Goal: Task Accomplishment & Management: Manage account settings

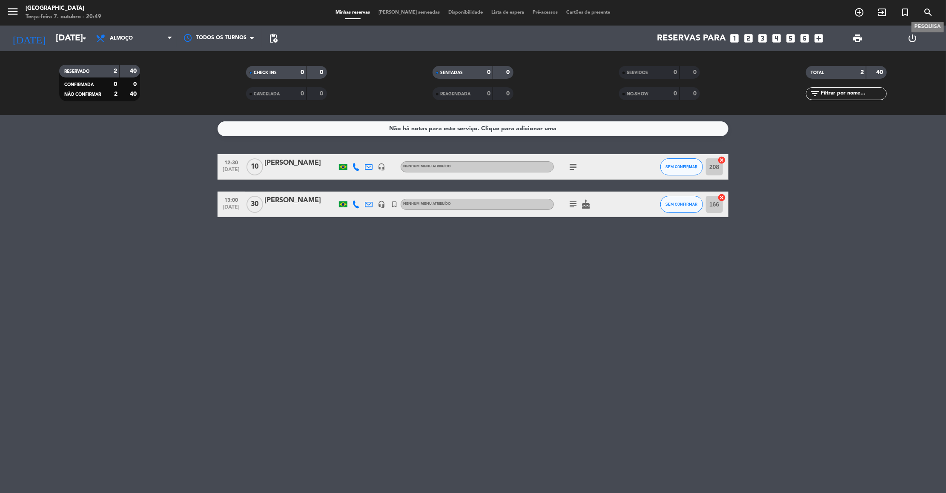
click at [929, 11] on icon "search" at bounding box center [928, 12] width 10 height 10
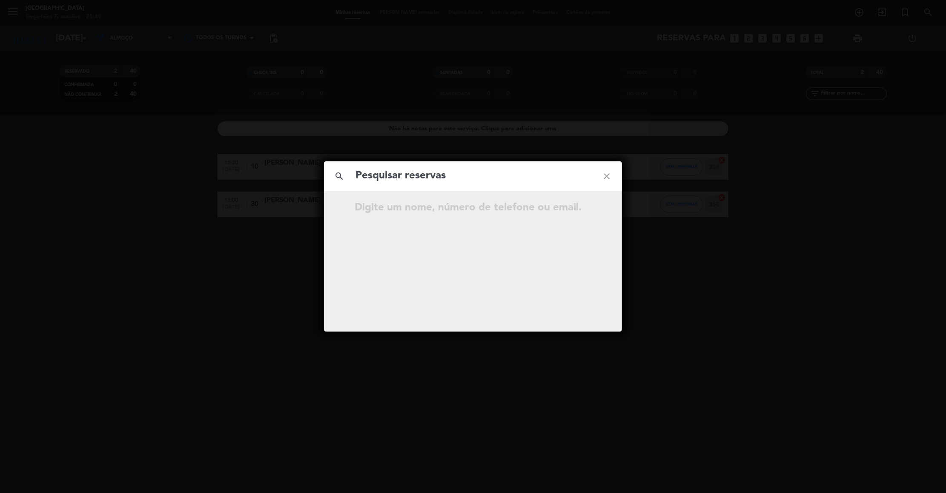
click at [431, 178] on input "text" at bounding box center [472, 175] width 237 height 17
click at [469, 178] on input "text" at bounding box center [472, 175] width 237 height 17
type input "Mezzarano"
click at [586, 209] on icon "open_in_new" at bounding box center [585, 209] width 10 height 10
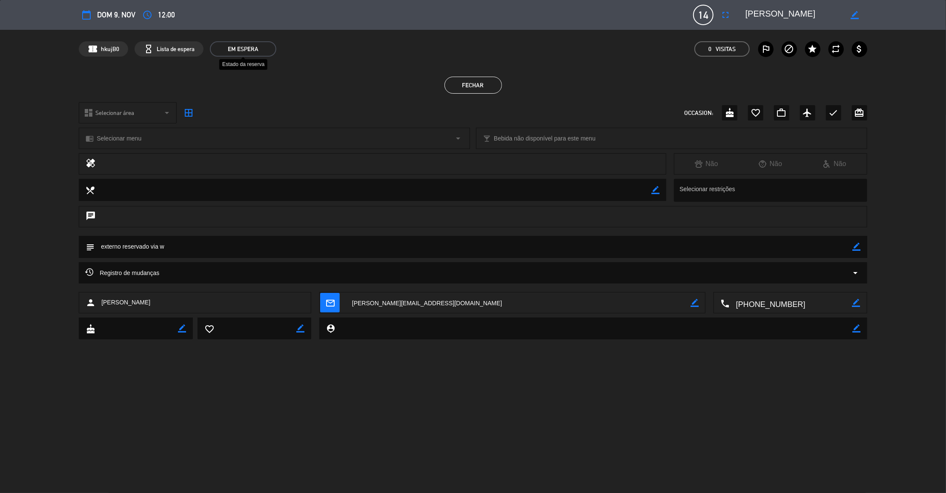
click at [244, 49] on span "EM ESPERA" at bounding box center [243, 48] width 66 height 15
click at [180, 47] on span "Lista de espera" at bounding box center [176, 49] width 38 height 10
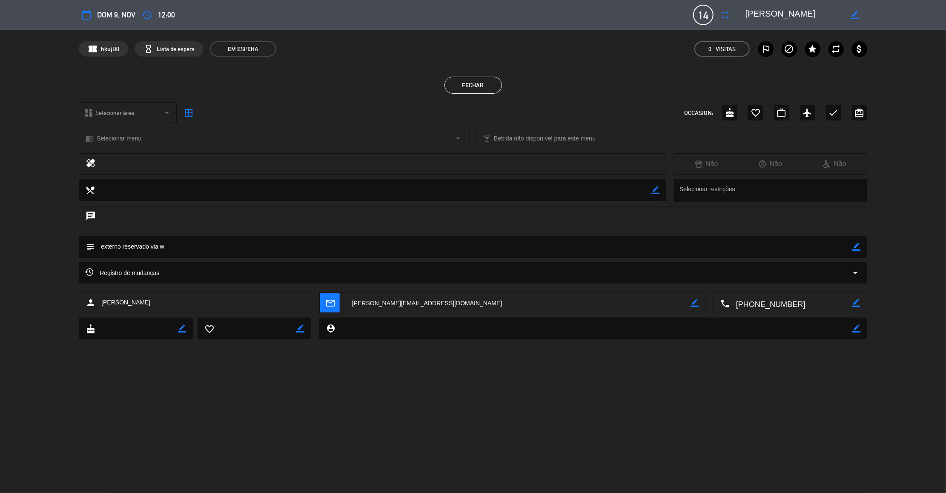
click at [180, 47] on span "Lista de espera" at bounding box center [176, 49] width 38 height 10
click at [162, 53] on span "Lista de espera" at bounding box center [176, 49] width 38 height 10
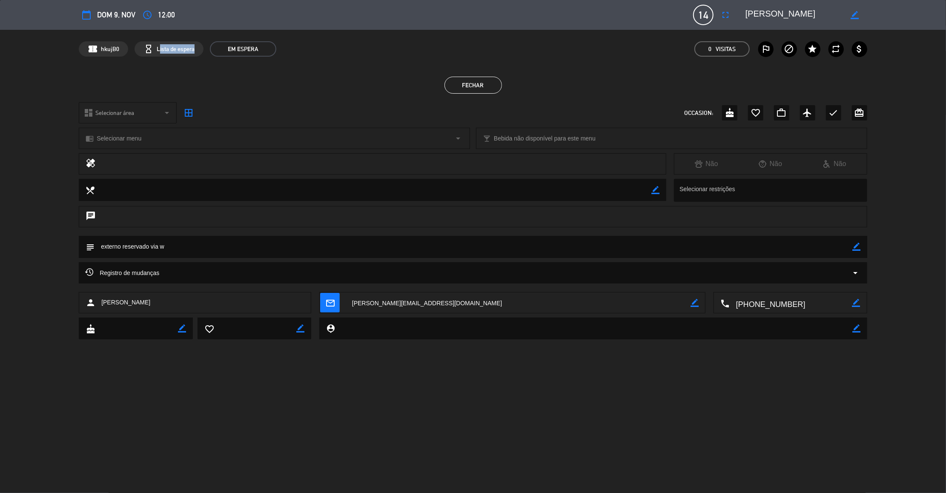
click at [162, 53] on span "Lista de espera" at bounding box center [176, 49] width 38 height 10
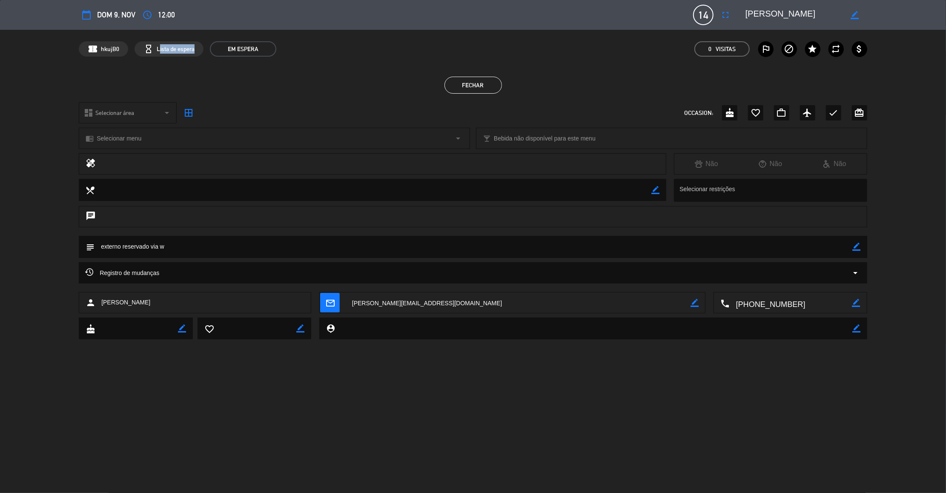
click at [162, 53] on span "Lista de espera" at bounding box center [176, 49] width 38 height 10
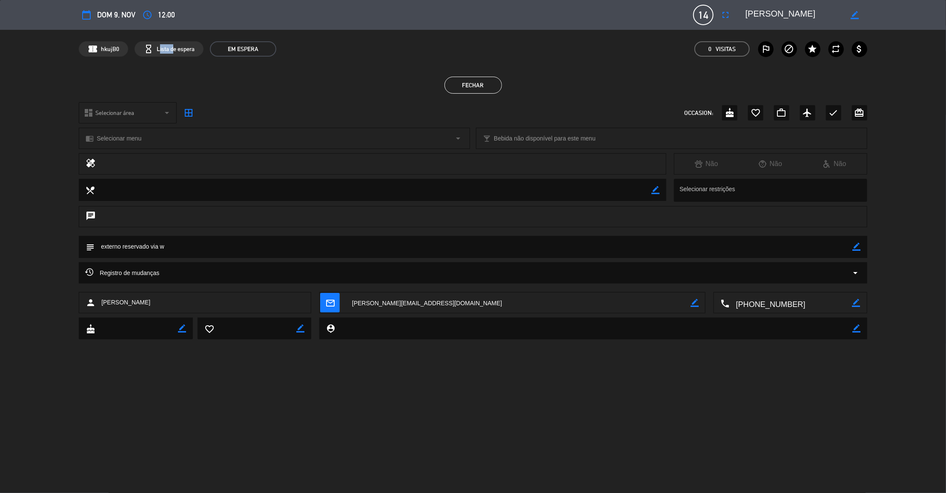
click at [162, 53] on span "Lista de espera" at bounding box center [176, 49] width 38 height 10
click at [149, 14] on icon "access_time" at bounding box center [147, 15] width 10 height 10
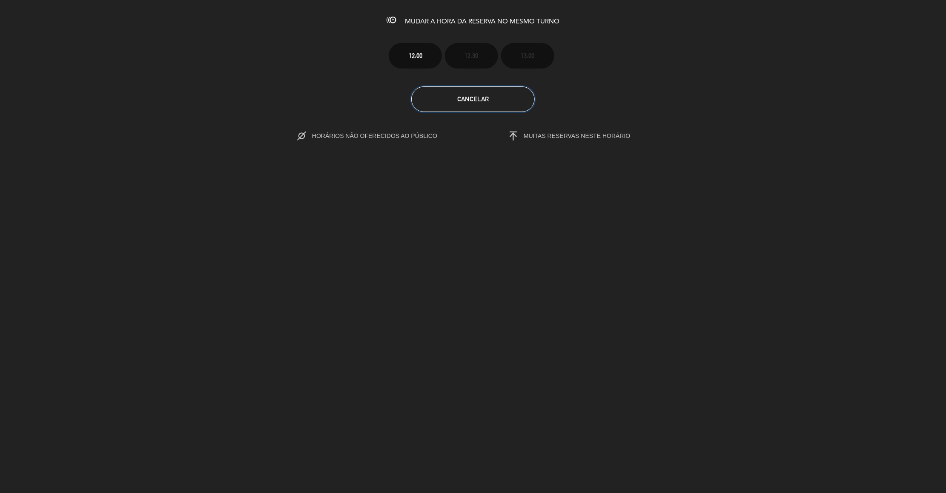
click at [462, 105] on button "Cancelar" at bounding box center [472, 99] width 123 height 26
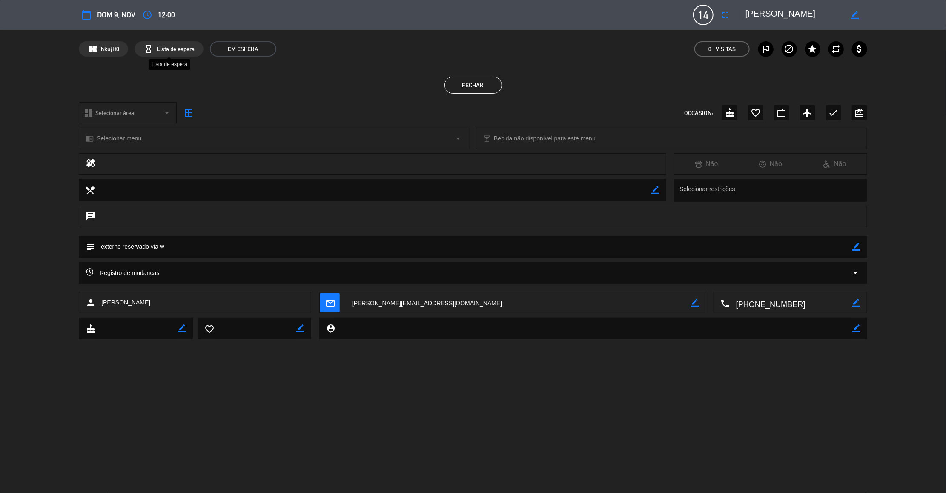
click at [177, 51] on span "Lista de espera" at bounding box center [176, 49] width 38 height 10
click at [237, 48] on span "EM ESPERA" at bounding box center [243, 48] width 66 height 15
click at [166, 52] on span "Lista de espera" at bounding box center [176, 49] width 38 height 10
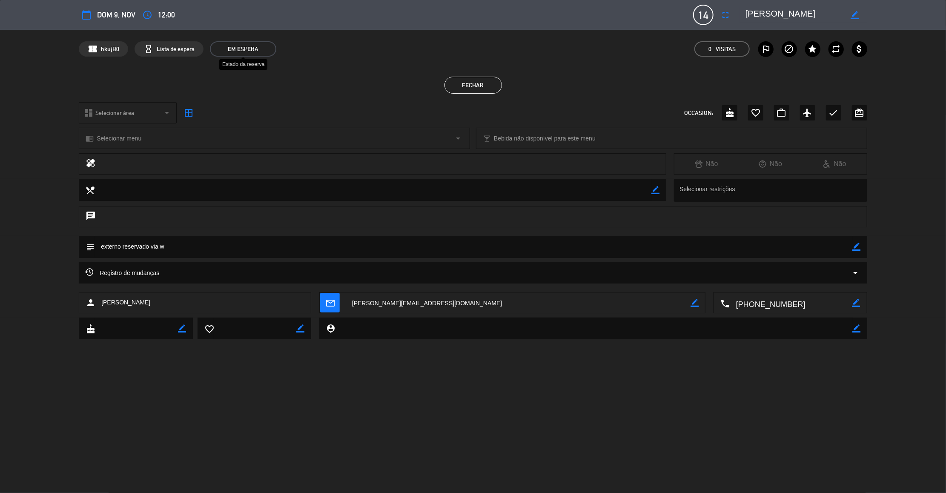
click at [251, 52] on span "EM ESPERA" at bounding box center [243, 48] width 66 height 15
click at [481, 89] on button "Fechar" at bounding box center [472, 85] width 57 height 17
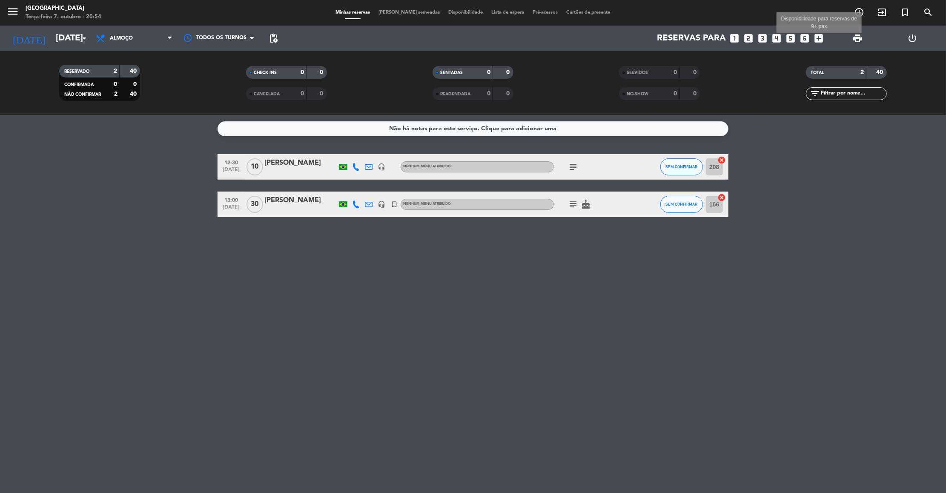
click at [820, 39] on icon "add_box" at bounding box center [818, 38] width 11 height 11
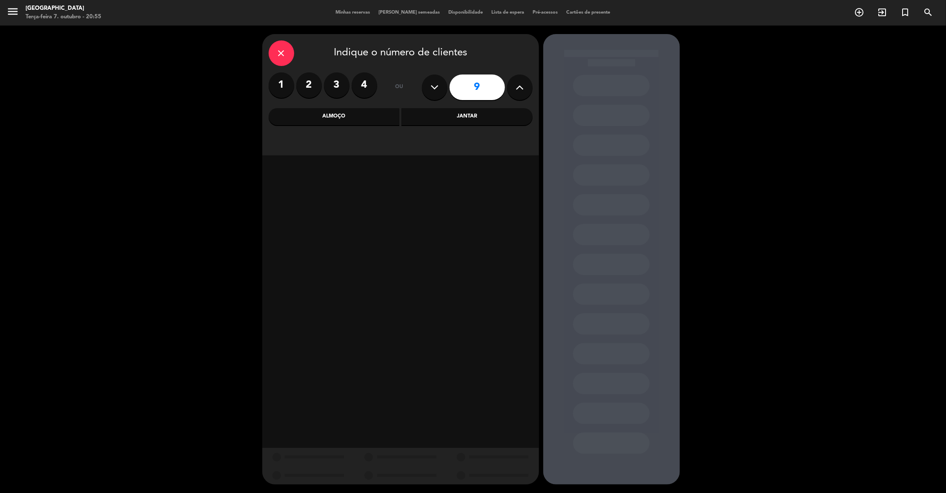
click at [294, 47] on div "close Indique o número de clientes" at bounding box center [401, 53] width 264 height 26
click at [273, 51] on div "close" at bounding box center [282, 53] width 26 height 26
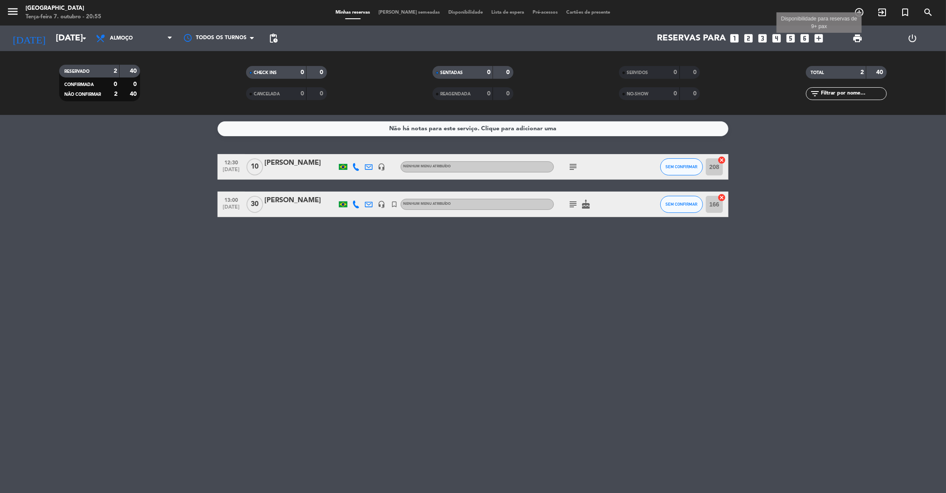
click at [820, 37] on icon "add_box" at bounding box center [818, 38] width 11 height 11
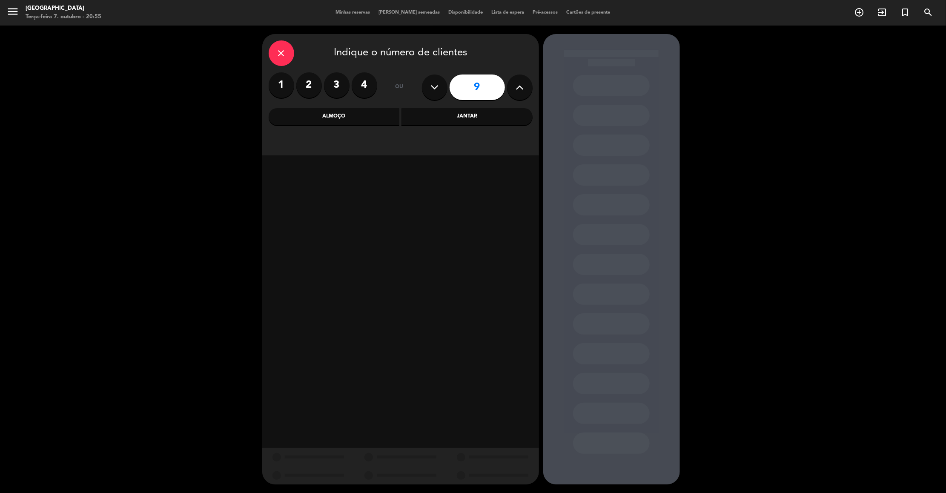
click at [533, 91] on div "close Indique o número de clientes 1 2 3 4 ou 9 Almoço Jantar" at bounding box center [400, 94] width 277 height 121
click at [511, 91] on button at bounding box center [520, 87] width 26 height 26
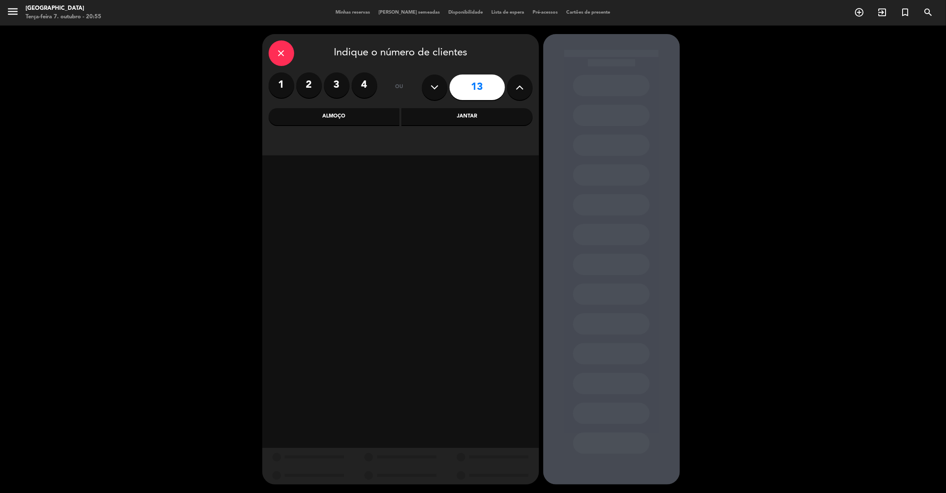
click at [511, 91] on button at bounding box center [520, 87] width 26 height 26
type input "14"
click at [383, 119] on div "Almoço" at bounding box center [334, 116] width 131 height 17
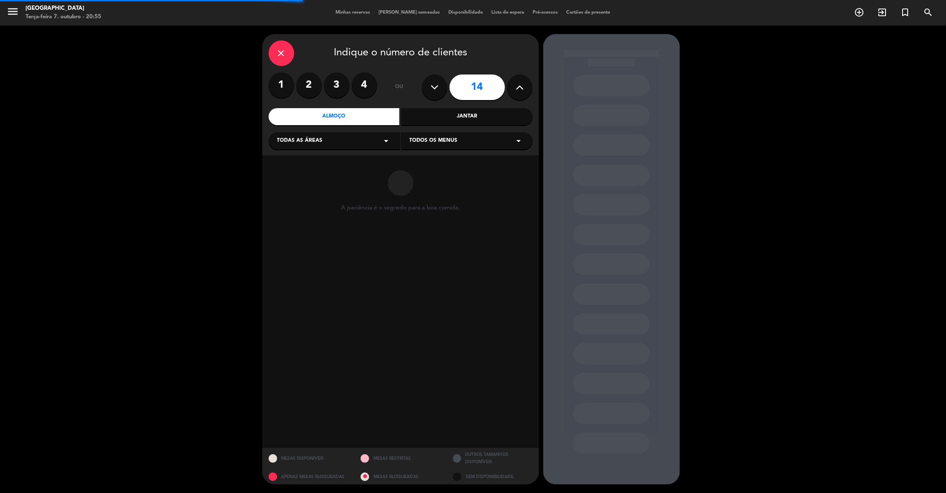
click at [347, 146] on div "Todas as áreas arrow_drop_down" at bounding box center [334, 140] width 131 height 17
click at [284, 165] on div "Externo" at bounding box center [334, 162] width 114 height 9
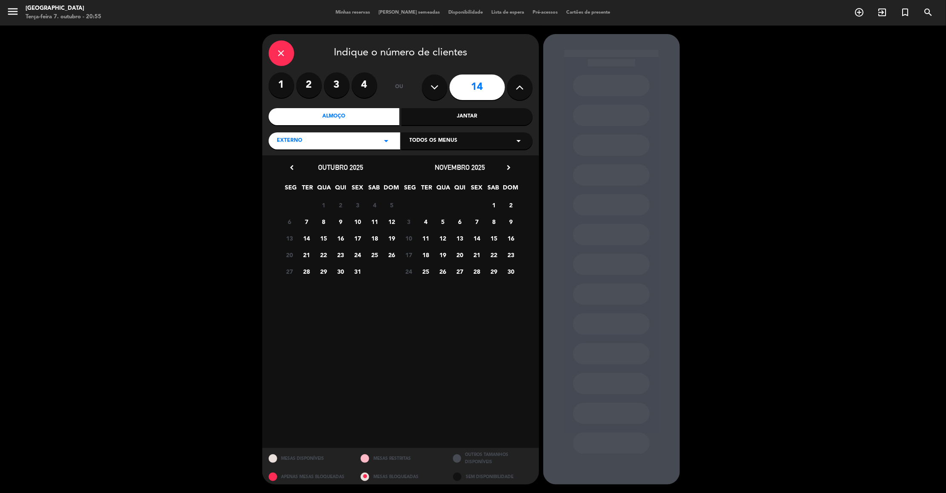
click at [516, 217] on span "9" at bounding box center [511, 221] width 14 height 14
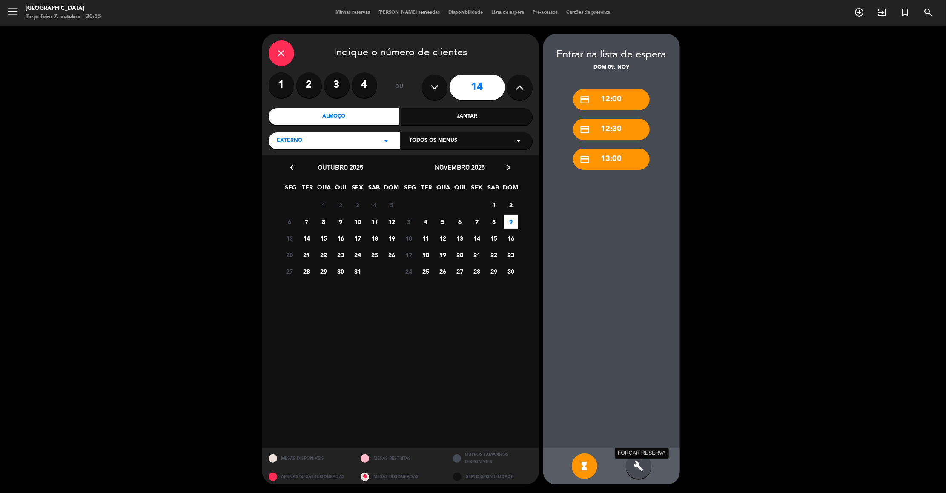
click at [640, 466] on icon "build" at bounding box center [638, 466] width 10 height 10
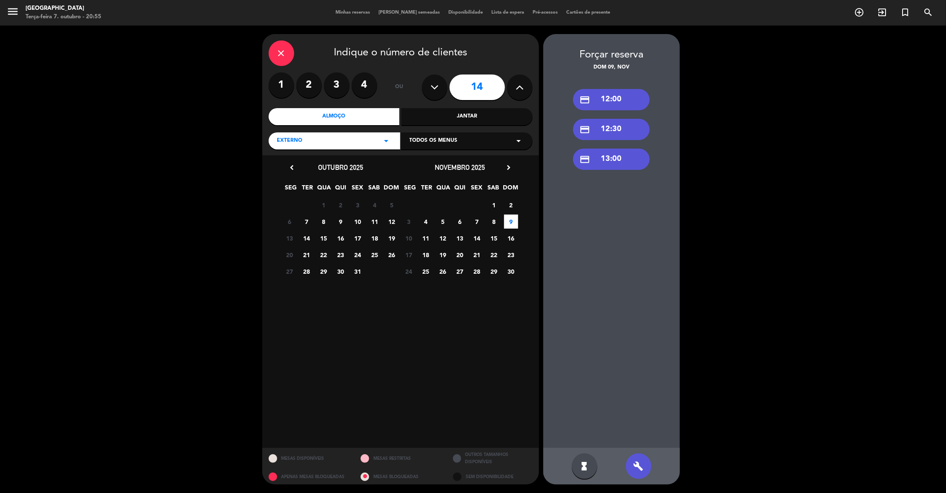
click at [626, 128] on div "credit_card 12:30" at bounding box center [611, 129] width 77 height 21
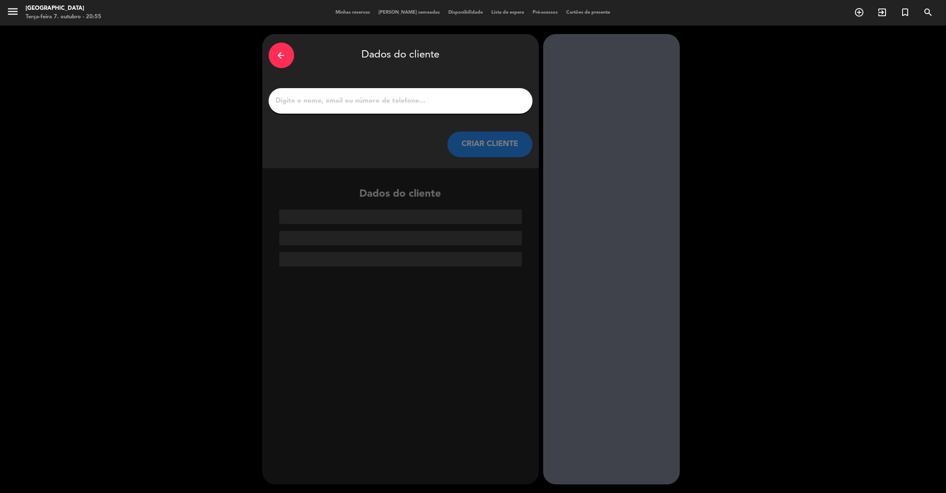
click at [488, 140] on button "CRIAR CLIENTE" at bounding box center [489, 144] width 85 height 26
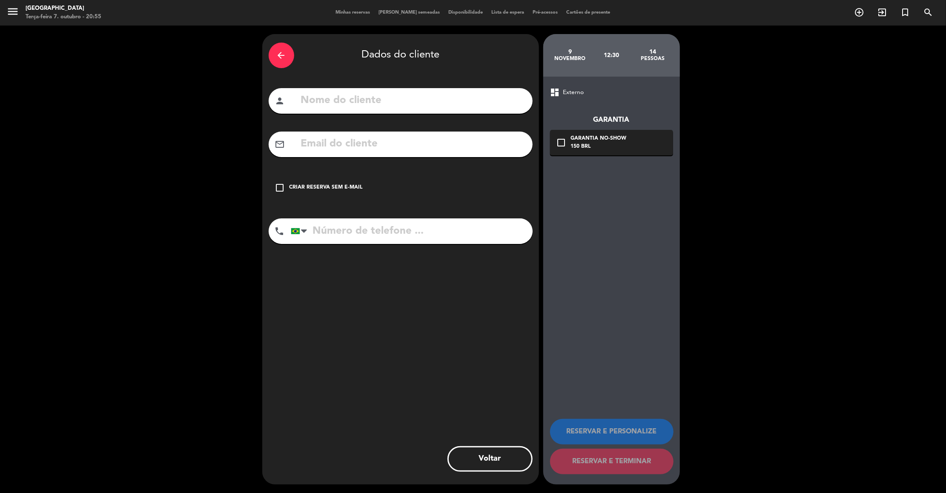
drag, startPoint x: 397, startPoint y: 115, endPoint x: 394, endPoint y: 94, distance: 21.4
click at [394, 94] on div "arrow_back Dados do cliente person mail_outline check_box_outline_blank Criar r…" at bounding box center [400, 259] width 277 height 450
click at [394, 94] on input "text" at bounding box center [413, 100] width 226 height 17
paste input "[PERSON_NAME] 11 991971830 [PERSON_NAME][EMAIL_ADDRESS][DOMAIN_NAME] 12:30"
drag, startPoint x: 527, startPoint y: 100, endPoint x: 499, endPoint y: 101, distance: 27.7
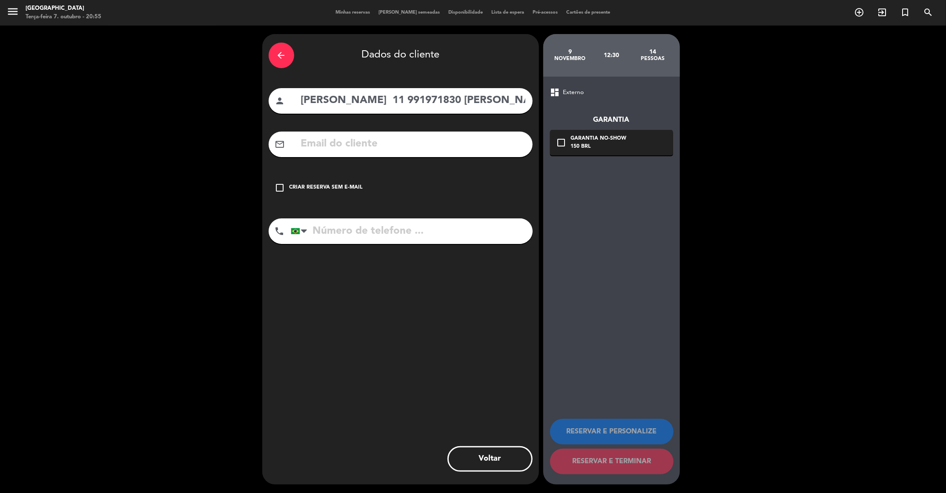
click at [499, 101] on div "person [PERSON_NAME] 11 991971830 [PERSON_NAME][EMAIL_ADDRESS][DOMAIN_NAME] 12:…" at bounding box center [401, 101] width 264 height 26
drag, startPoint x: 462, startPoint y: 100, endPoint x: 493, endPoint y: 111, distance: 32.7
click at [493, 111] on div "person [PERSON_NAME] 11 991971830 [PERSON_NAME][EMAIL_ADDRESS][DOMAIN_NAME] 12:…" at bounding box center [401, 101] width 264 height 26
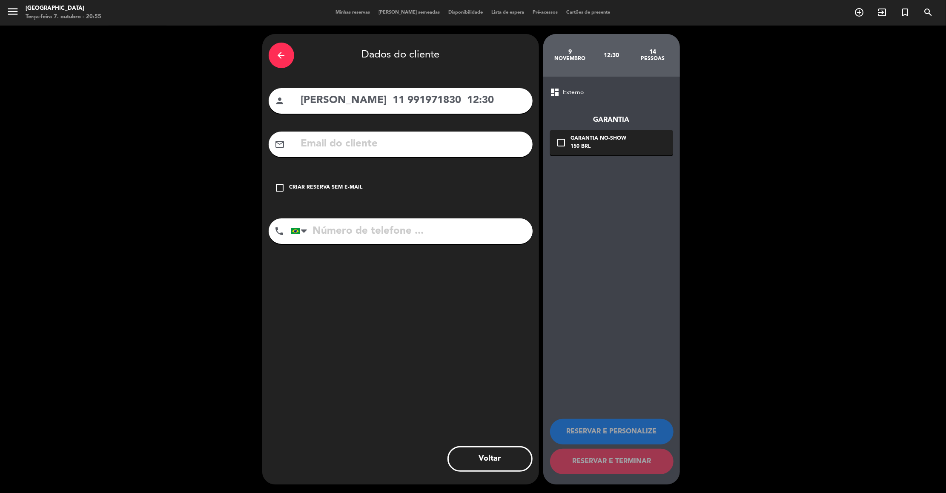
drag, startPoint x: 496, startPoint y: 96, endPoint x: 463, endPoint y: 99, distance: 33.7
click at [463, 99] on input "[PERSON_NAME] 11 991971830 12:30" at bounding box center [413, 100] width 226 height 17
type input "[PERSON_NAME] 11 991971830"
click at [314, 145] on input "text" at bounding box center [413, 143] width 226 height 17
paste input "[PERSON_NAME][EMAIL_ADDRESS][DOMAIN_NAME]"
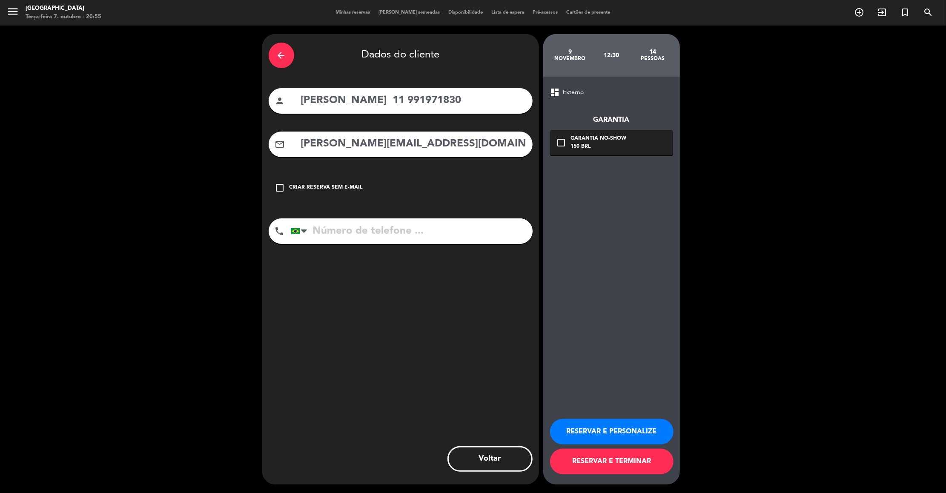
type input "[PERSON_NAME][EMAIL_ADDRESS][DOMAIN_NAME]"
drag, startPoint x: 391, startPoint y: 101, endPoint x: 471, endPoint y: 111, distance: 81.0
click at [471, 111] on div "person [PERSON_NAME] 11 991971830" at bounding box center [401, 101] width 264 height 26
type input "[PERSON_NAME]"
click at [368, 227] on input "tel" at bounding box center [412, 231] width 242 height 26
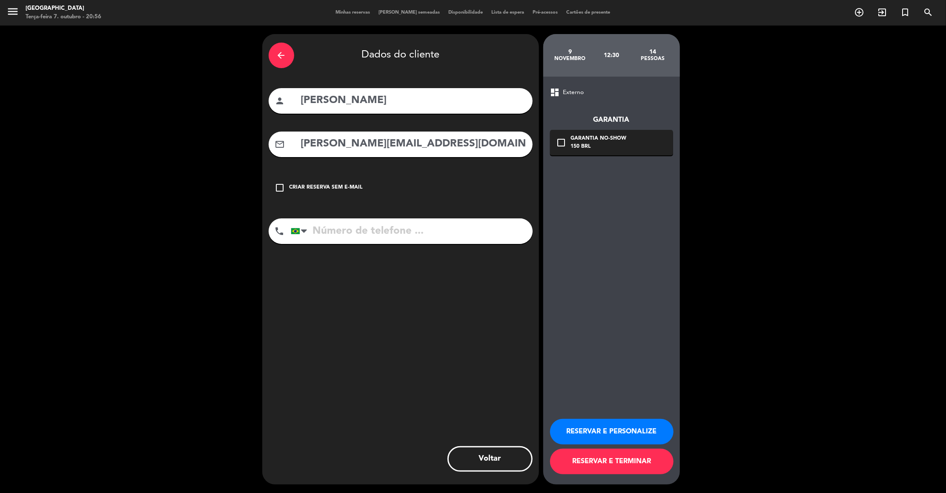
paste input "11 991971830"
type input "11 991971830"
click at [623, 430] on button "RESERVAR E PERSONALIZE" at bounding box center [611, 432] width 123 height 26
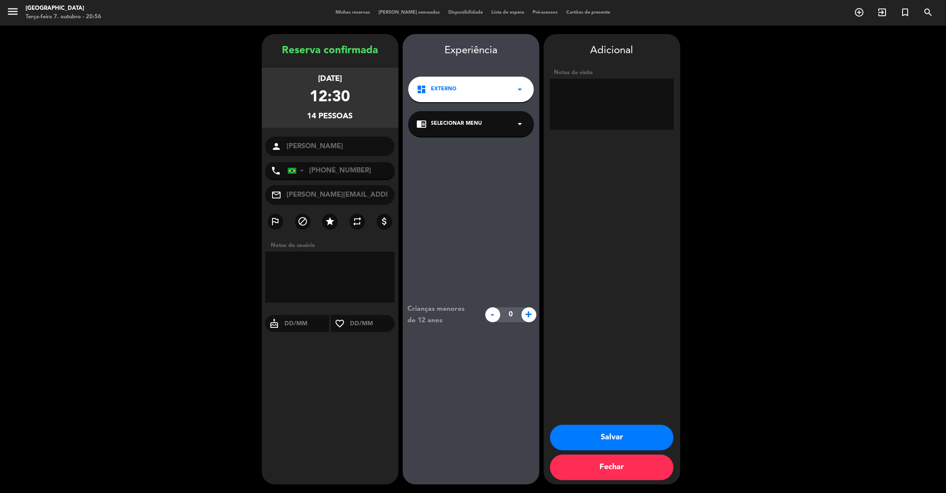
click at [599, 92] on textarea at bounding box center [612, 104] width 124 height 51
type textarea "externo - reservado via whats"
click at [580, 440] on button "Salvar" at bounding box center [611, 438] width 123 height 26
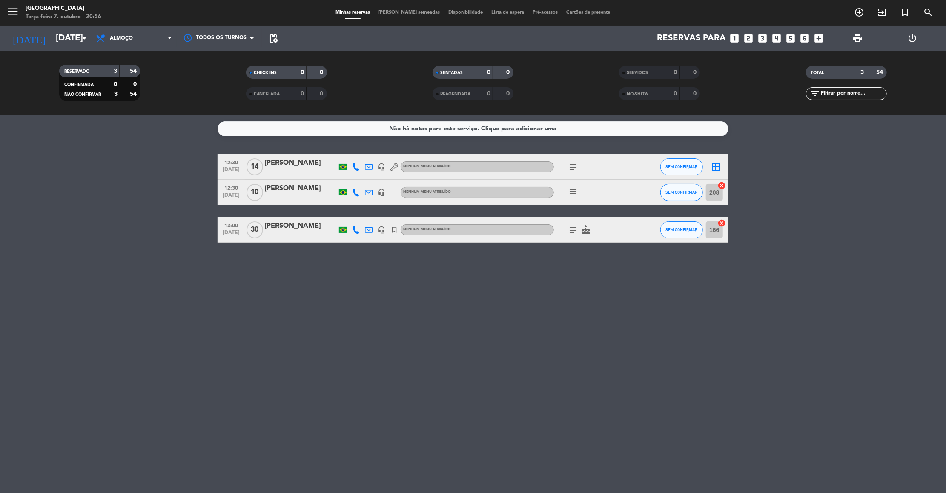
click at [300, 167] on div "[PERSON_NAME]" at bounding box center [300, 162] width 72 height 11
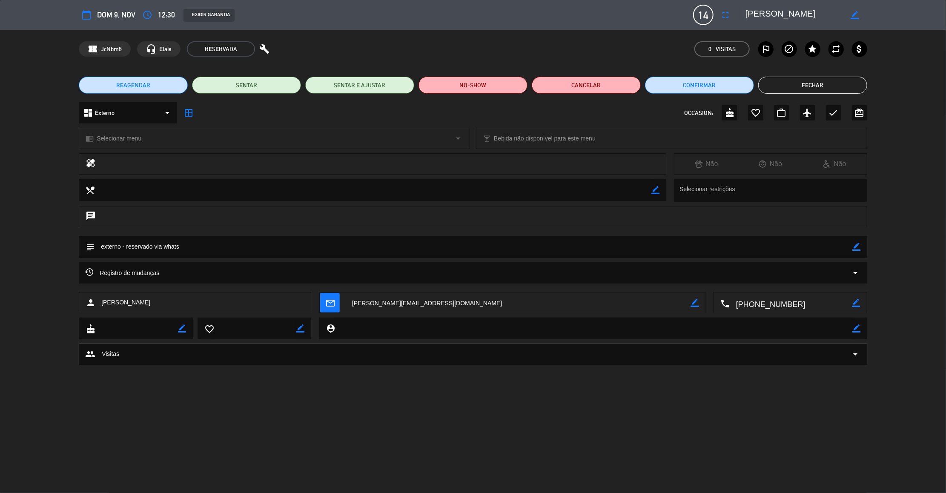
click at [210, 14] on div "EXIGIR GARANTIA" at bounding box center [208, 15] width 51 height 13
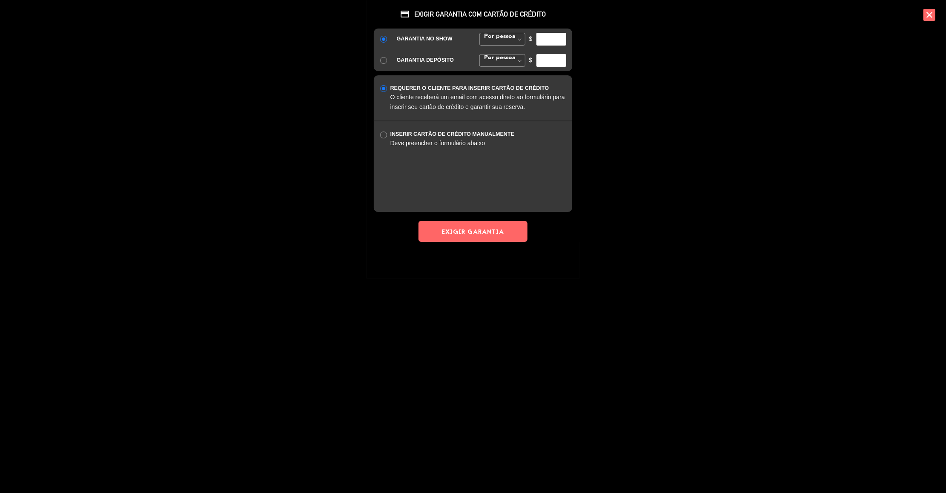
click at [521, 42] on span at bounding box center [519, 39] width 11 height 13
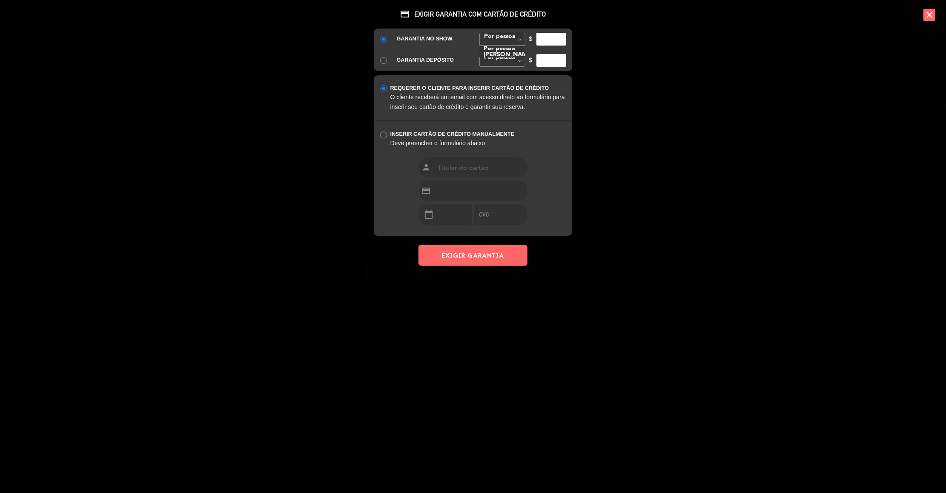
click at [503, 55] on div "GARANTIA NO SHOW Por pessoa [PERSON_NAME] fixo Por pessoa Por pessoa [PERSON_NA…" at bounding box center [473, 50] width 198 height 43
click at [554, 39] on input "number" at bounding box center [551, 39] width 30 height 13
type input "100"
click at [483, 253] on button "EXIGIR GARANTIA" at bounding box center [472, 255] width 109 height 21
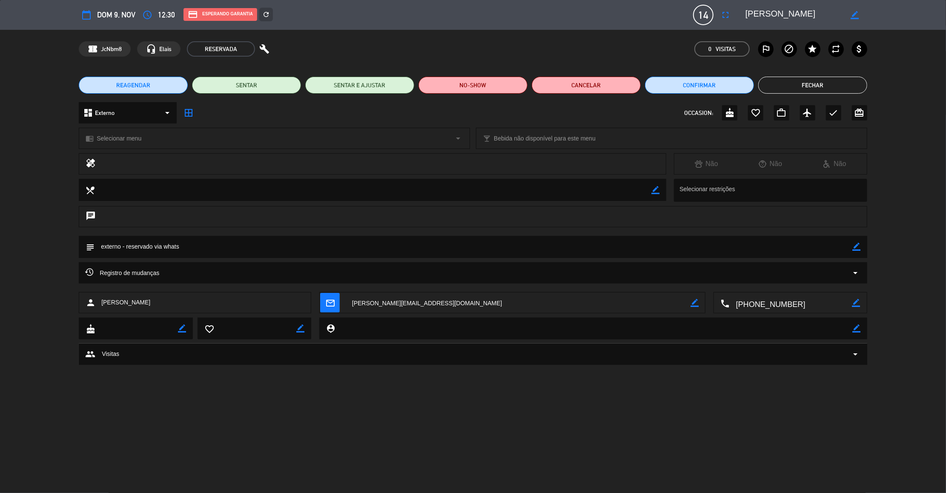
click at [835, 85] on button "Fechar" at bounding box center [812, 85] width 109 height 17
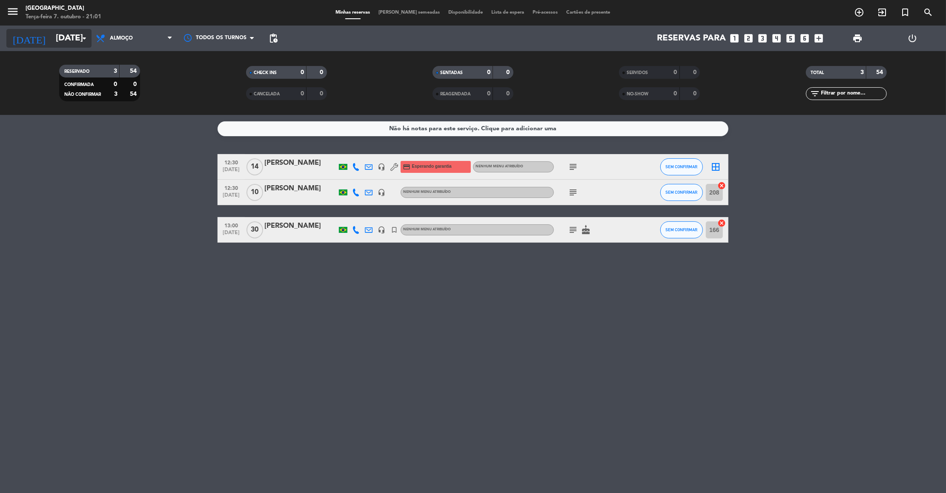
click at [85, 34] on icon "arrow_drop_down" at bounding box center [84, 38] width 10 height 10
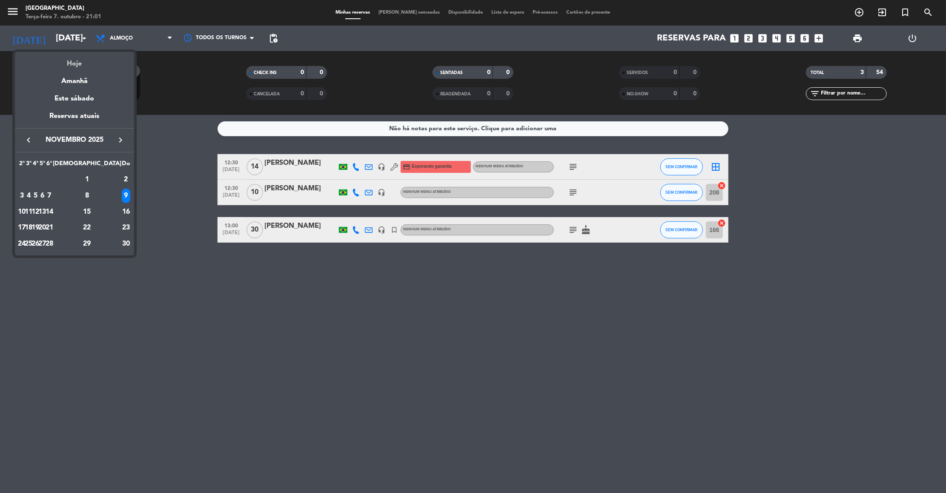
click at [79, 58] on div "Hoje" at bounding box center [74, 60] width 119 height 17
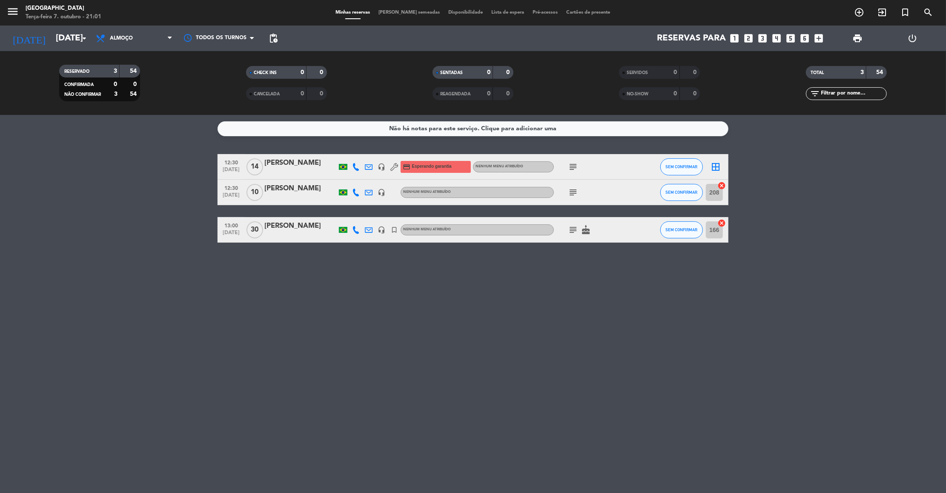
type input "Ter 7 out"
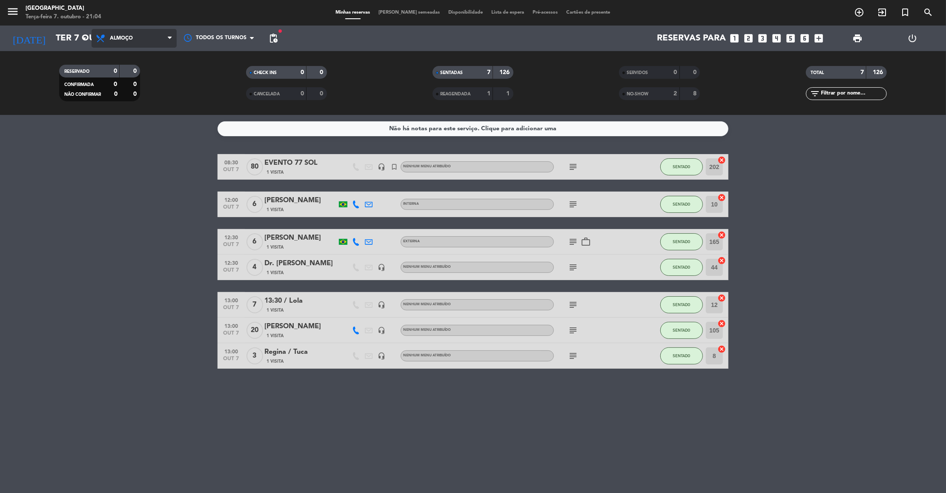
click at [119, 31] on span "Almoço" at bounding box center [133, 38] width 85 height 19
click at [119, 93] on div "menu [GEOGRAPHIC_DATA] Terça-feira 7. outubro - 21:04 Minhas reservas Mesas sem…" at bounding box center [473, 57] width 946 height 115
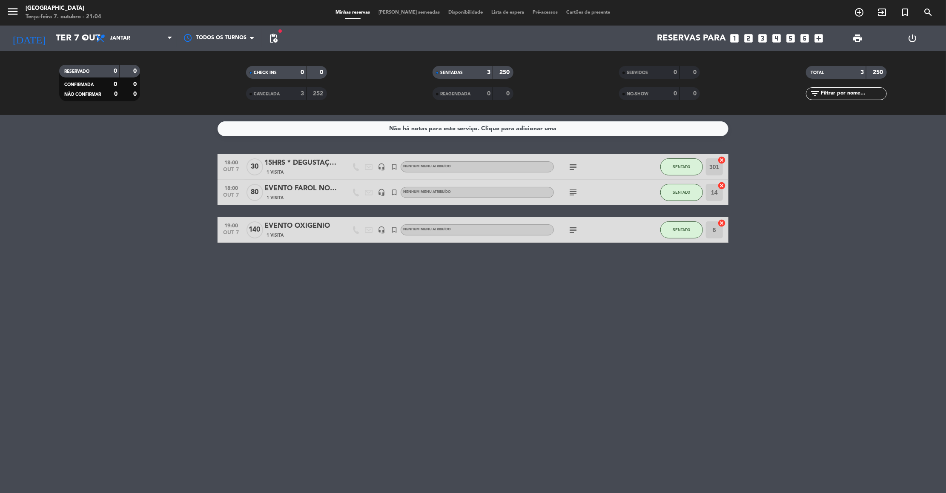
click at [289, 160] on div "15HRS * DEGUSTAÇÃO DE AZEITE / masterclas" at bounding box center [300, 162] width 72 height 11
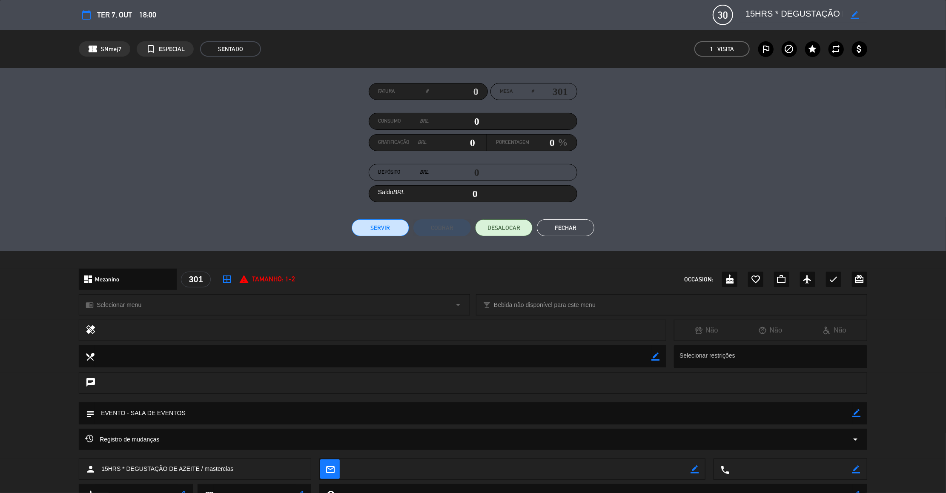
click at [566, 228] on button "Fechar" at bounding box center [565, 227] width 57 height 17
